Goal: Download file/media

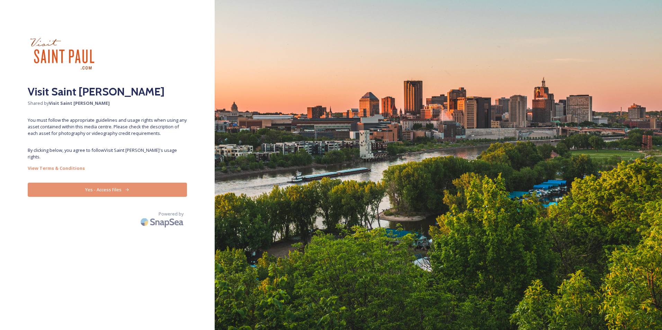
click at [83, 183] on button "Yes - Access Files" at bounding box center [107, 190] width 159 height 14
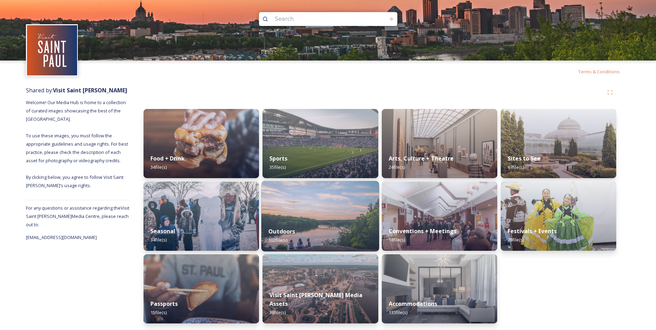
scroll to position [2, 0]
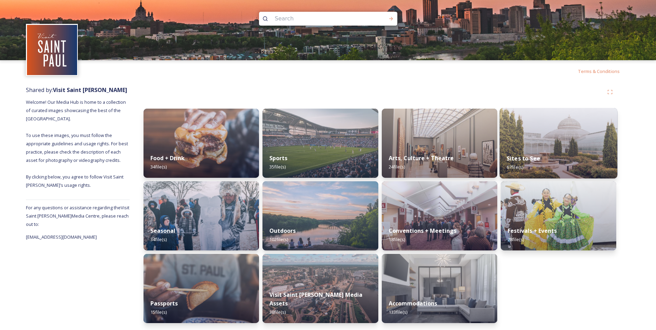
click at [522, 137] on img at bounding box center [559, 143] width 118 height 71
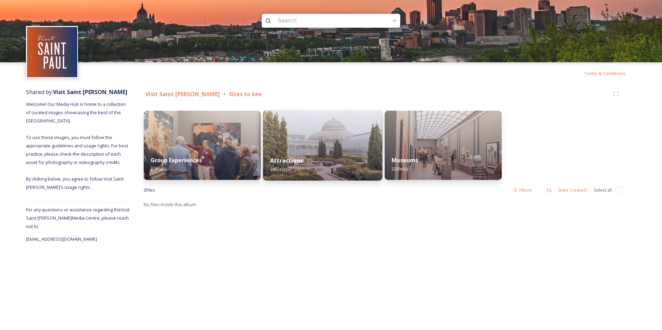
click at [305, 157] on div "Attractions 20 file(s)" at bounding box center [322, 164] width 119 height 31
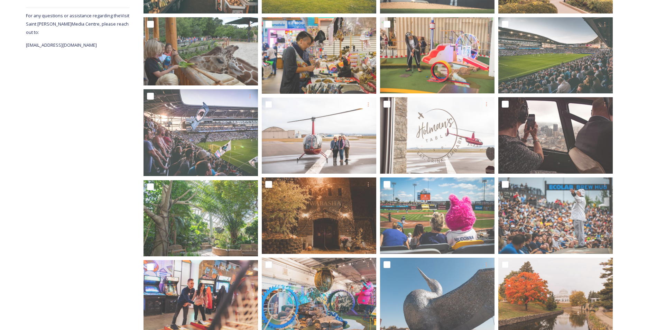
scroll to position [216, 0]
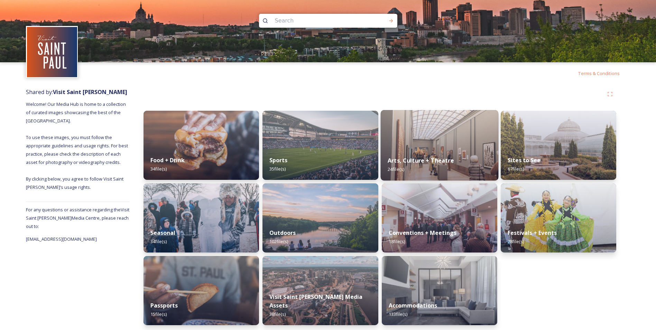
click at [408, 140] on img at bounding box center [440, 145] width 118 height 71
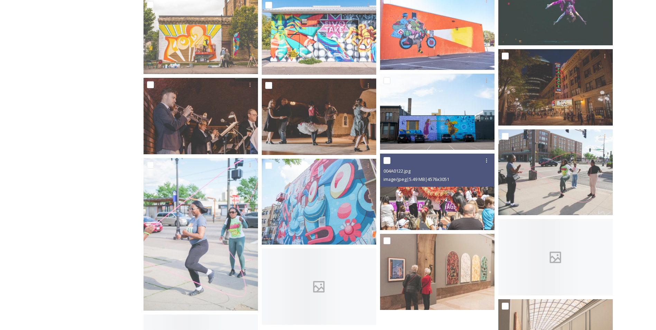
scroll to position [311, 0]
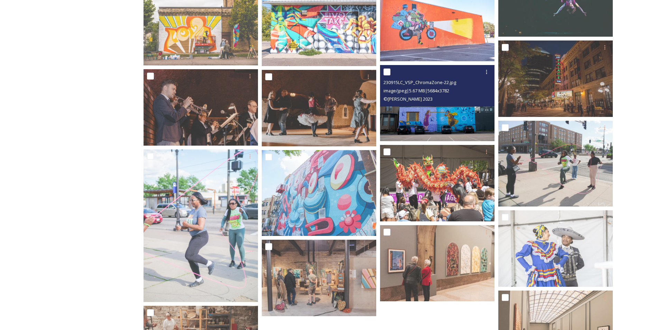
click at [413, 121] on img at bounding box center [437, 103] width 115 height 76
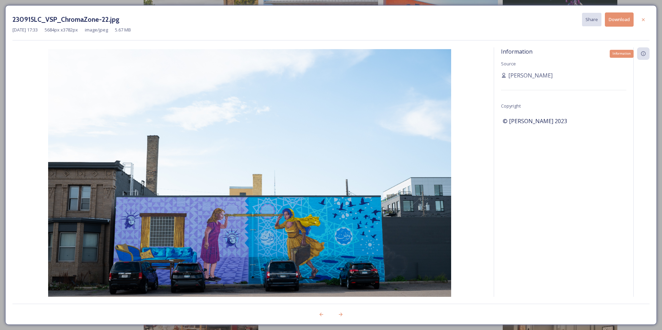
click at [646, 56] on div "Information" at bounding box center [643, 53] width 12 height 12
click at [641, 21] on icon at bounding box center [643, 20] width 6 height 6
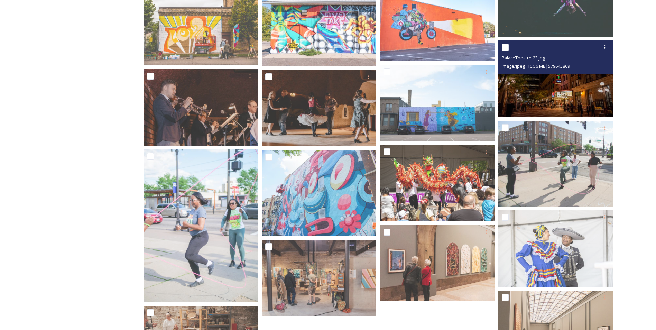
click at [525, 88] on img at bounding box center [556, 78] width 115 height 76
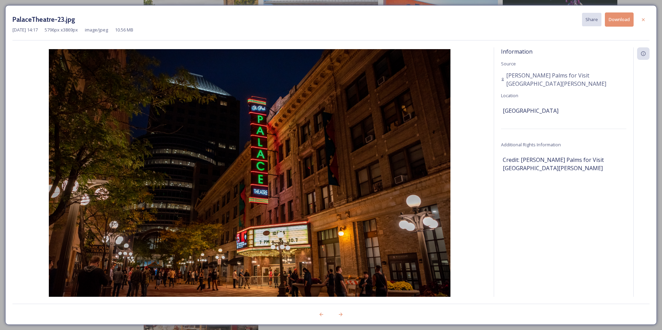
click at [618, 16] on button "Download" at bounding box center [618, 19] width 29 height 14
click at [573, 227] on div "Information Source Zapata Palms for Visit Saint Paul Location Palace Theatre Ad…" at bounding box center [563, 181] width 139 height 268
drag, startPoint x: 606, startPoint y: 147, endPoint x: 499, endPoint y: 149, distance: 106.9
click at [499, 149] on div "Information Source Zapata Palms for Visit Saint Paul Location Palace Theatre Ad…" at bounding box center [563, 181] width 139 height 268
drag, startPoint x: 499, startPoint y: 149, endPoint x: 543, endPoint y: 193, distance: 61.9
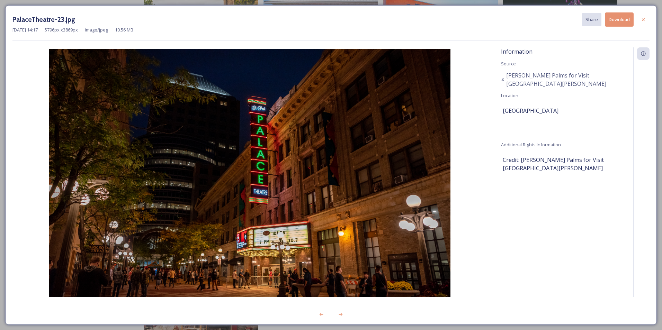
click at [567, 203] on div "Information Source Zapata Palms for Visit Saint Paul Location Palace Theatre Ad…" at bounding box center [563, 181] width 139 height 268
click at [644, 20] on icon at bounding box center [643, 20] width 6 height 6
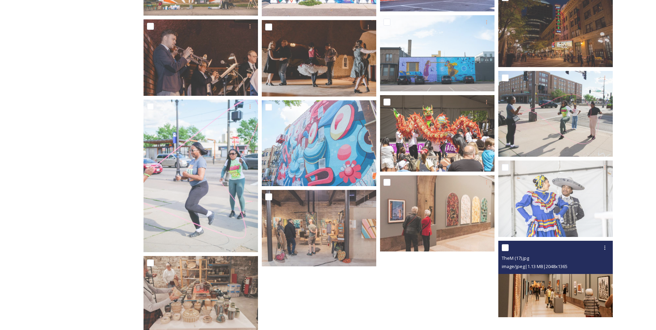
scroll to position [379, 0]
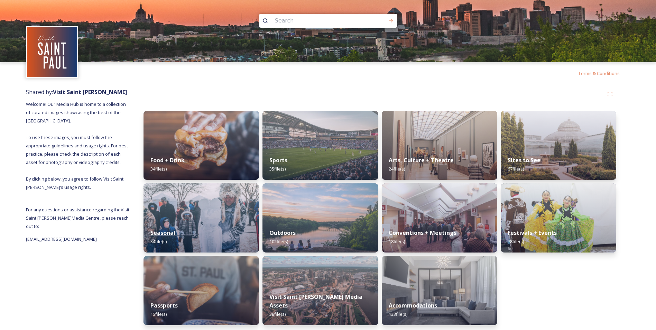
click at [311, 21] on input at bounding box center [319, 20] width 95 height 15
type input "como"
click at [395, 16] on div "Run Search" at bounding box center [391, 21] width 12 height 12
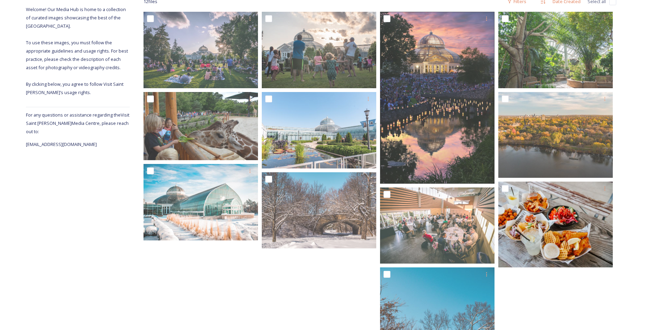
scroll to position [102, 0]
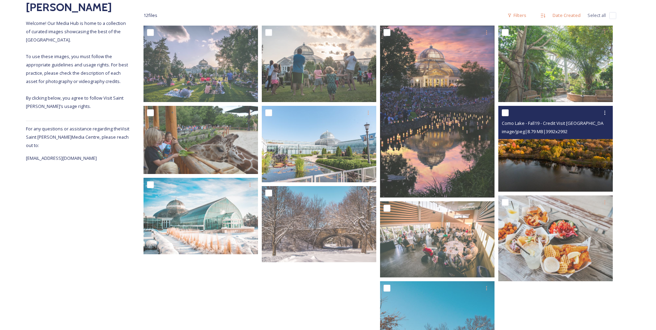
click at [557, 159] on img at bounding box center [556, 149] width 115 height 86
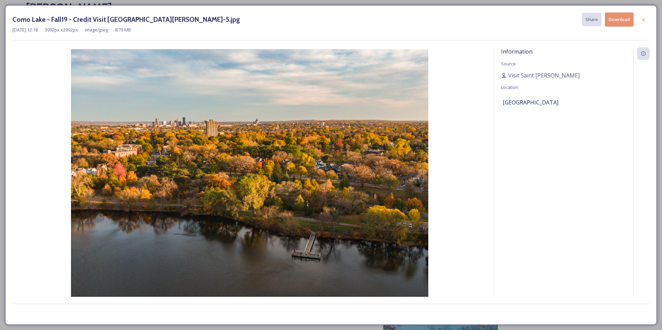
click at [616, 19] on button "Download" at bounding box center [618, 19] width 29 height 14
click at [500, 19] on div "Como Lake - Fall19 - Credit Visit Saint Paul-5.jpg Share Download" at bounding box center [330, 19] width 637 height 14
click at [642, 22] on div at bounding box center [643, 19] width 12 height 12
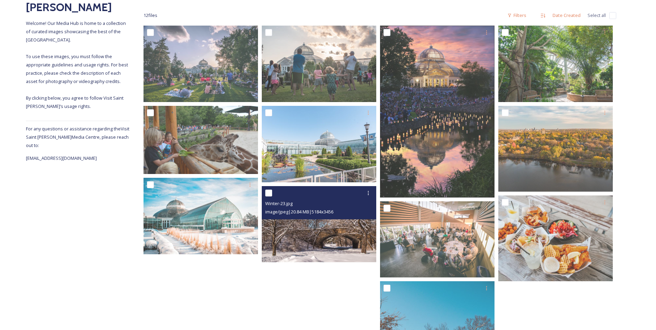
click at [344, 224] on img at bounding box center [319, 224] width 115 height 76
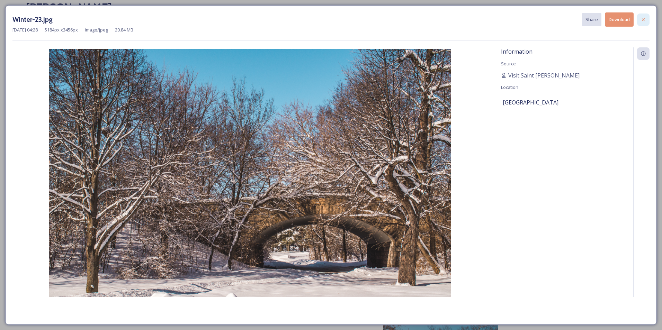
click at [645, 20] on icon at bounding box center [643, 20] width 6 height 6
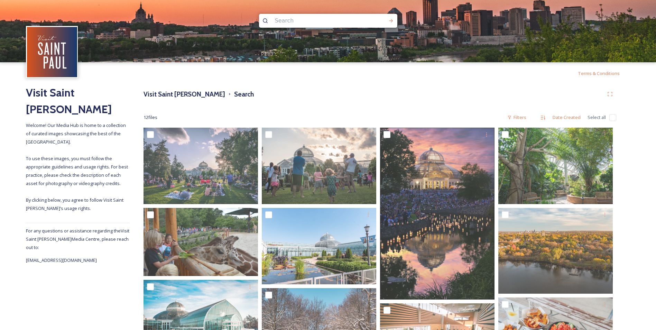
click at [276, 23] on input at bounding box center [319, 20] width 95 height 15
type input "marydale park"
click at [389, 21] on icon at bounding box center [392, 21] width 6 height 6
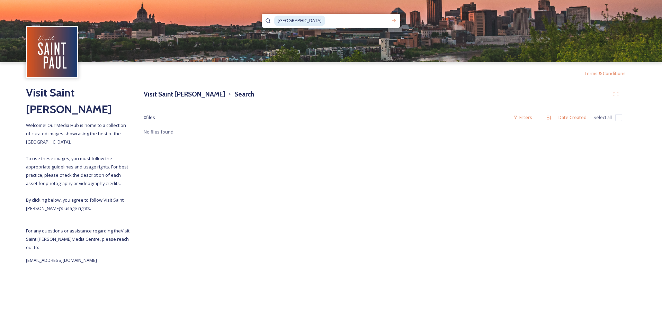
click at [334, 24] on input at bounding box center [357, 20] width 62 height 15
type input "m"
type input "Loeb Lake"
click at [391, 16] on div "Run Search" at bounding box center [393, 21] width 12 height 12
click at [350, 21] on input at bounding box center [343, 20] width 81 height 15
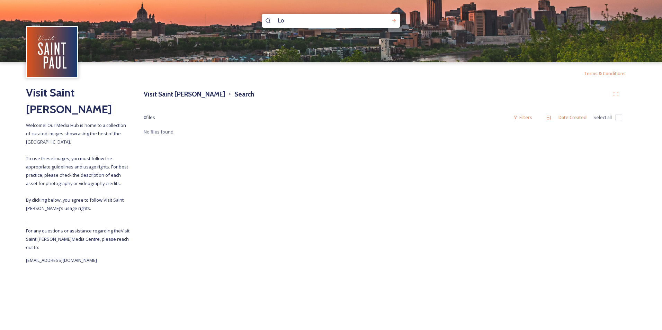
type input "L"
type input "dale"
click at [393, 20] on icon at bounding box center [394, 21] width 6 height 6
